Goal: Communication & Community: Answer question/provide support

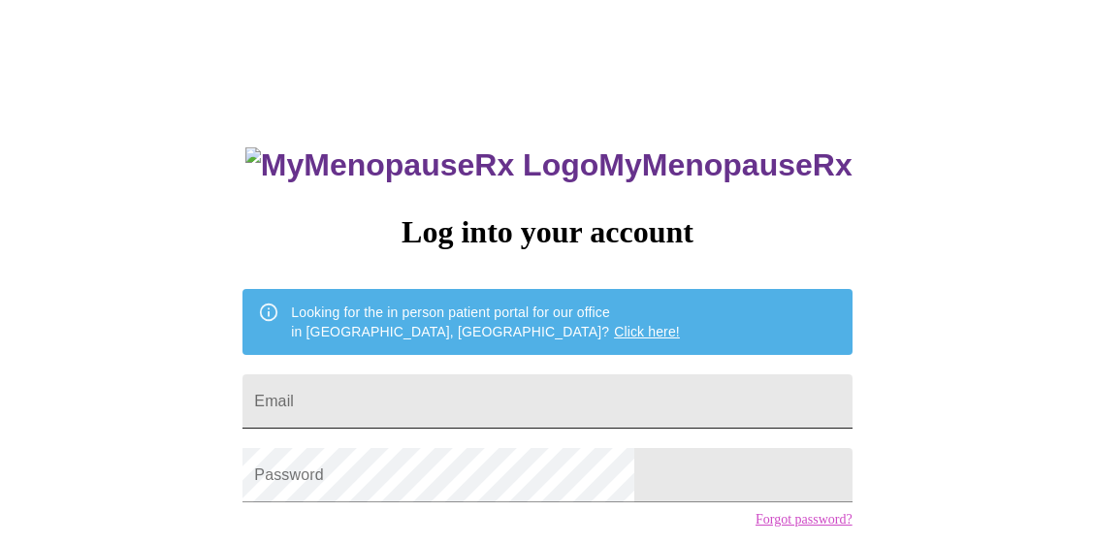
click at [473, 401] on input "Email" at bounding box center [546, 401] width 609 height 54
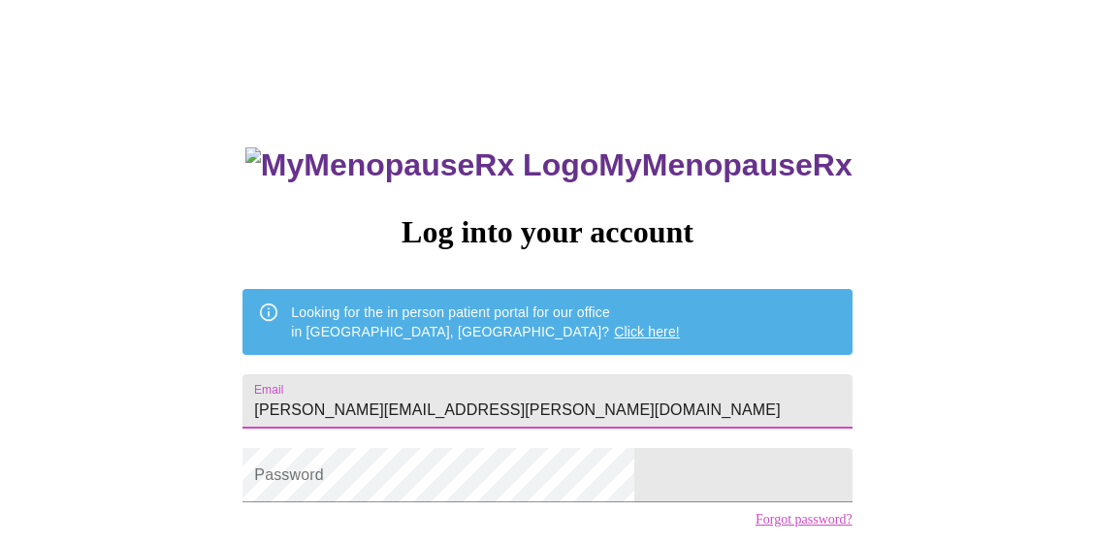
type input "beth.sibley@ymail.com"
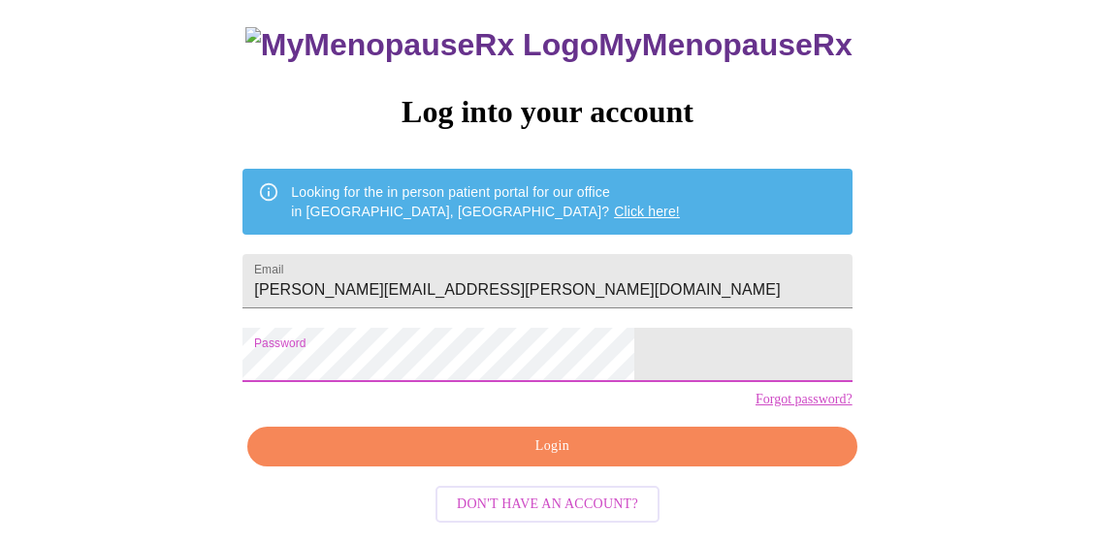
scroll to position [139, 0]
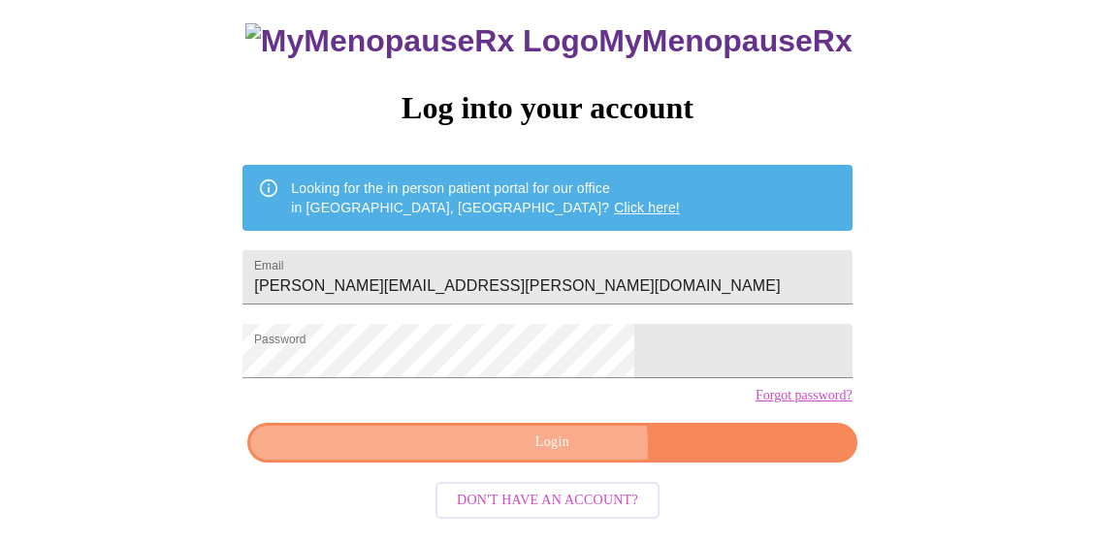
click at [556, 455] on span "Login" at bounding box center [552, 442] width 564 height 24
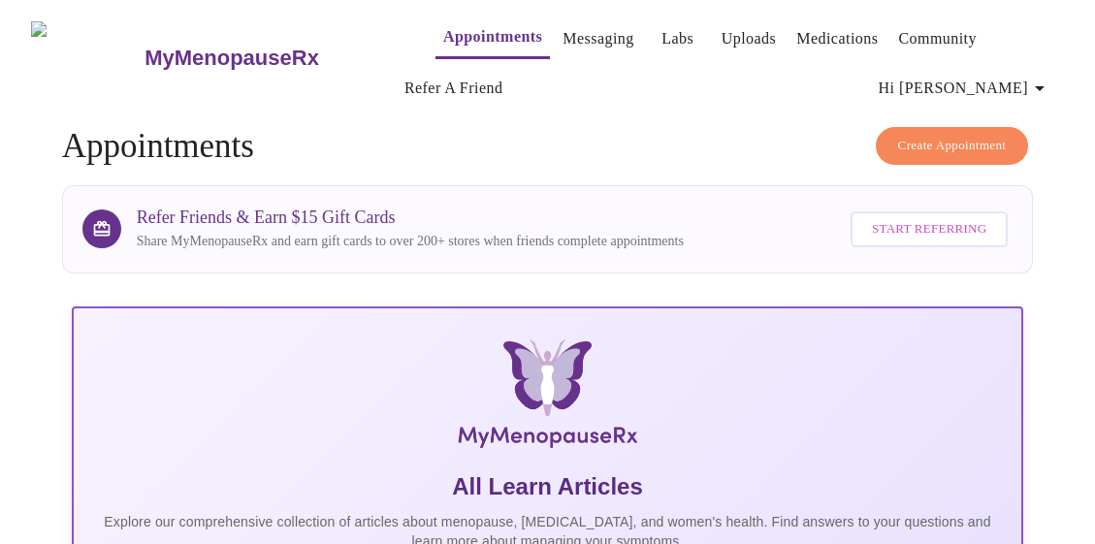
click at [587, 33] on link "Messaging" at bounding box center [597, 38] width 71 height 27
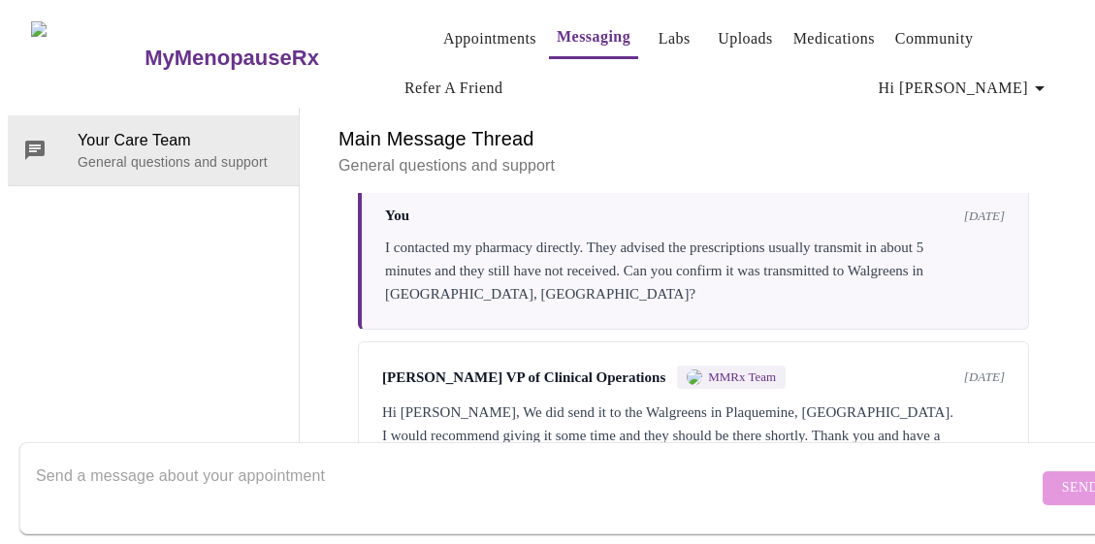
scroll to position [414, 0]
click at [383, 457] on textarea "Send a message about your appointment" at bounding box center [537, 488] width 1002 height 62
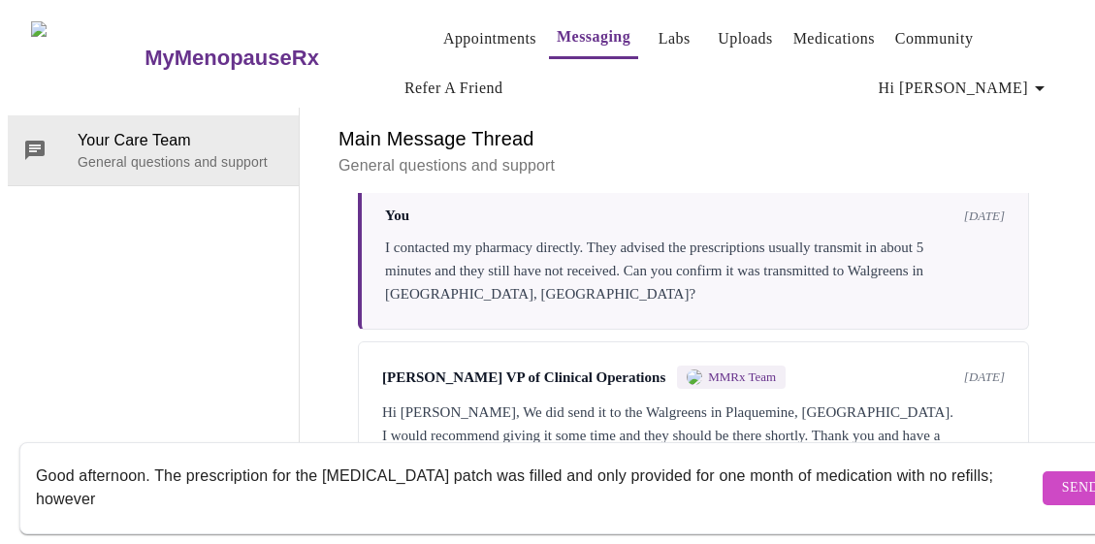
scroll to position [0, 0]
type textarea "Good afternoon. The prescription for the Estradiol patch was filled and only pr…"
click at [456, 40] on link "Appointments" at bounding box center [489, 38] width 93 height 27
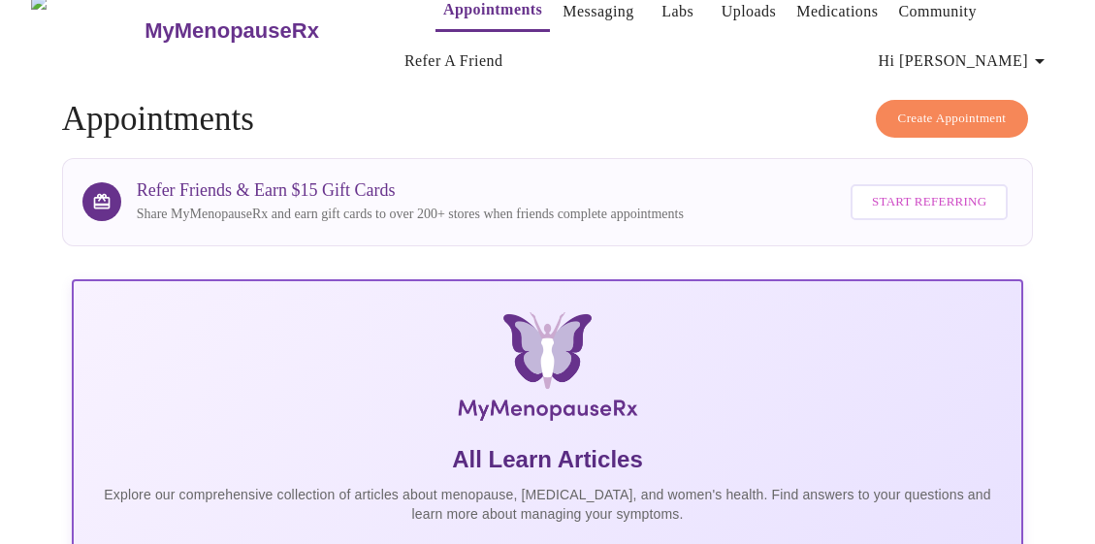
scroll to position [12, 0]
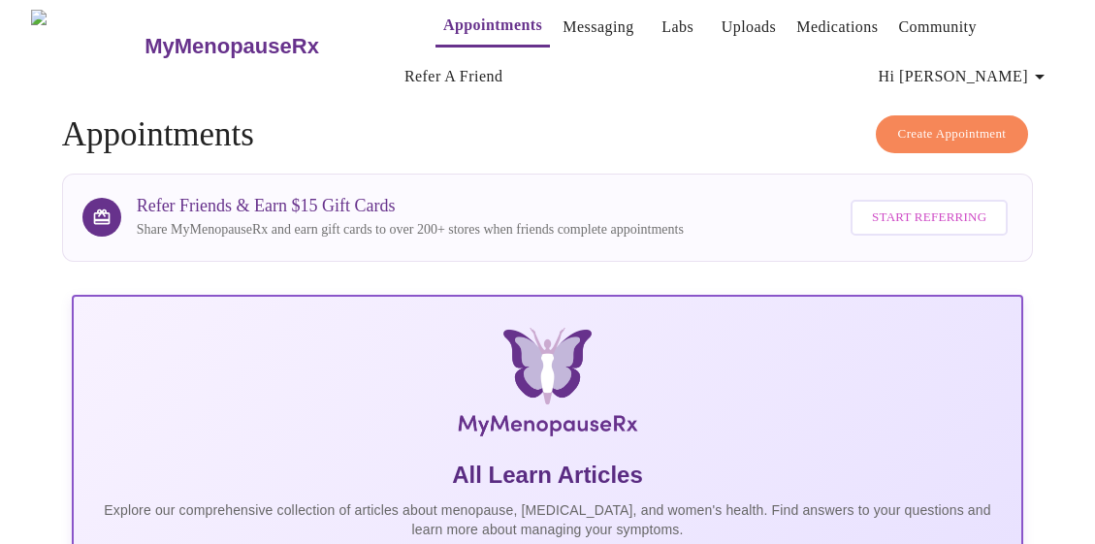
click at [572, 24] on link "Messaging" at bounding box center [597, 27] width 71 height 27
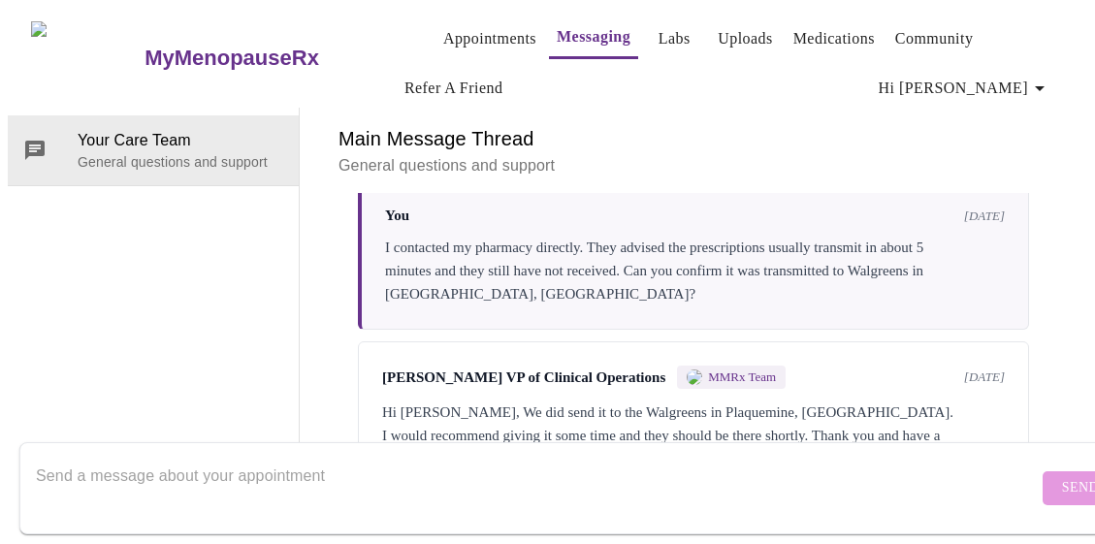
scroll to position [414, 0]
click at [604, 486] on textarea "Send a message about your appointment" at bounding box center [537, 488] width 1002 height 62
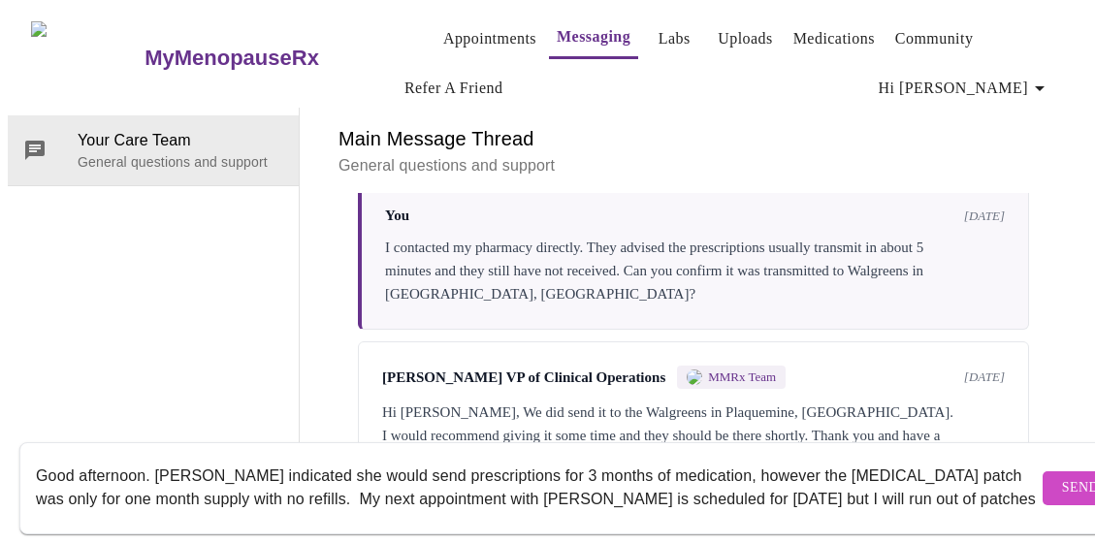
scroll to position [13, 0]
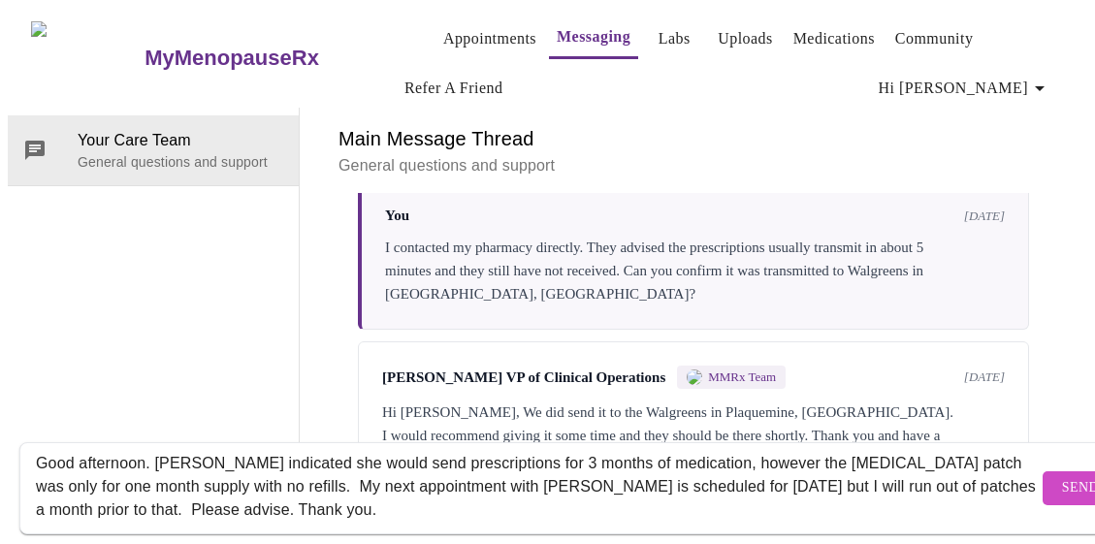
type textarea "Good afternoon. Dr. Krantz indicated she would send prescriptions for 3 months …"
click at [1062, 476] on span "Send" at bounding box center [1080, 488] width 37 height 24
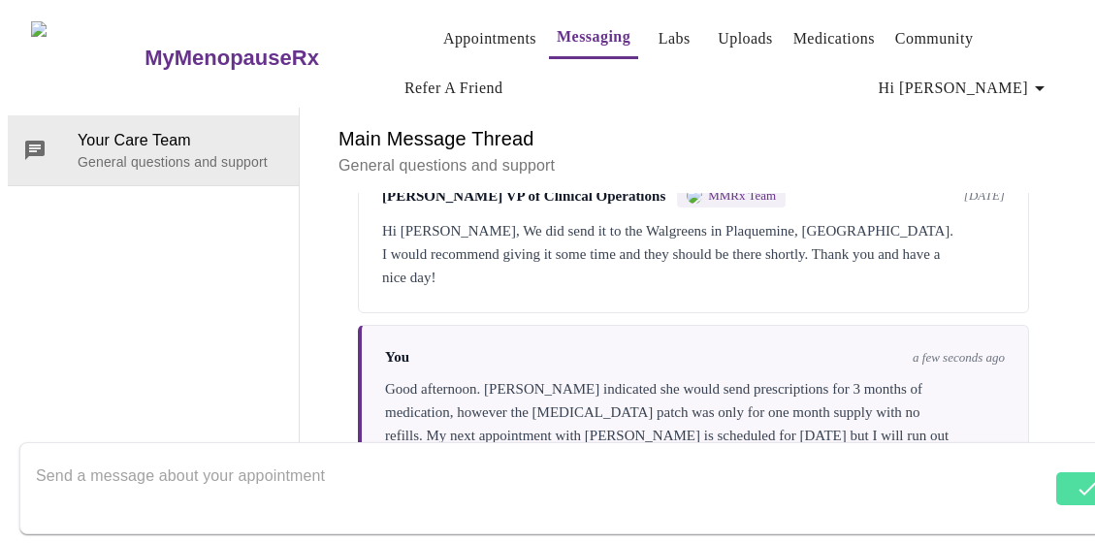
scroll to position [600, 0]
